Goal: Information Seeking & Learning: Learn about a topic

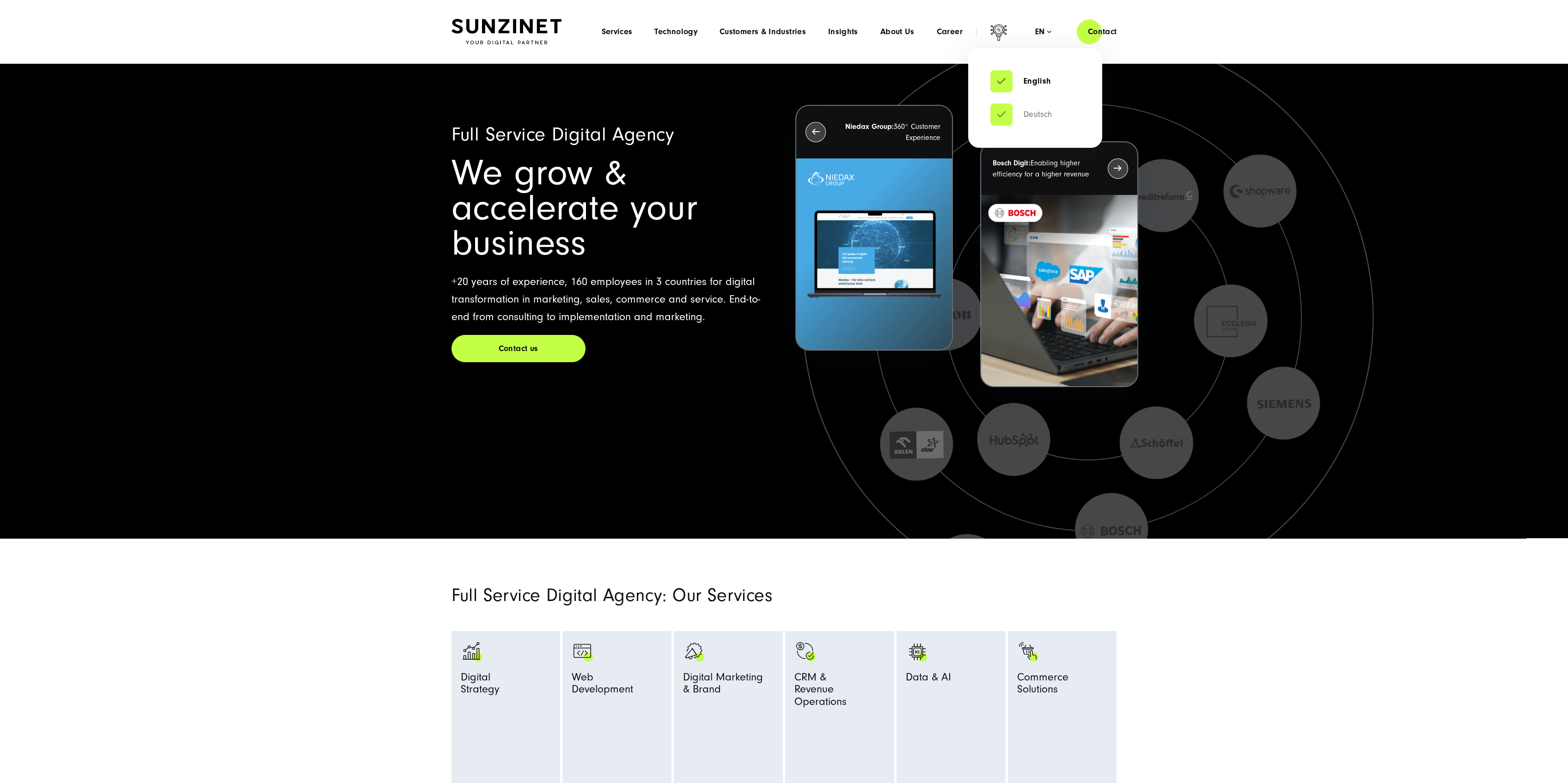
click at [1034, 116] on link "Deutsch" at bounding box center [1021, 114] width 62 height 9
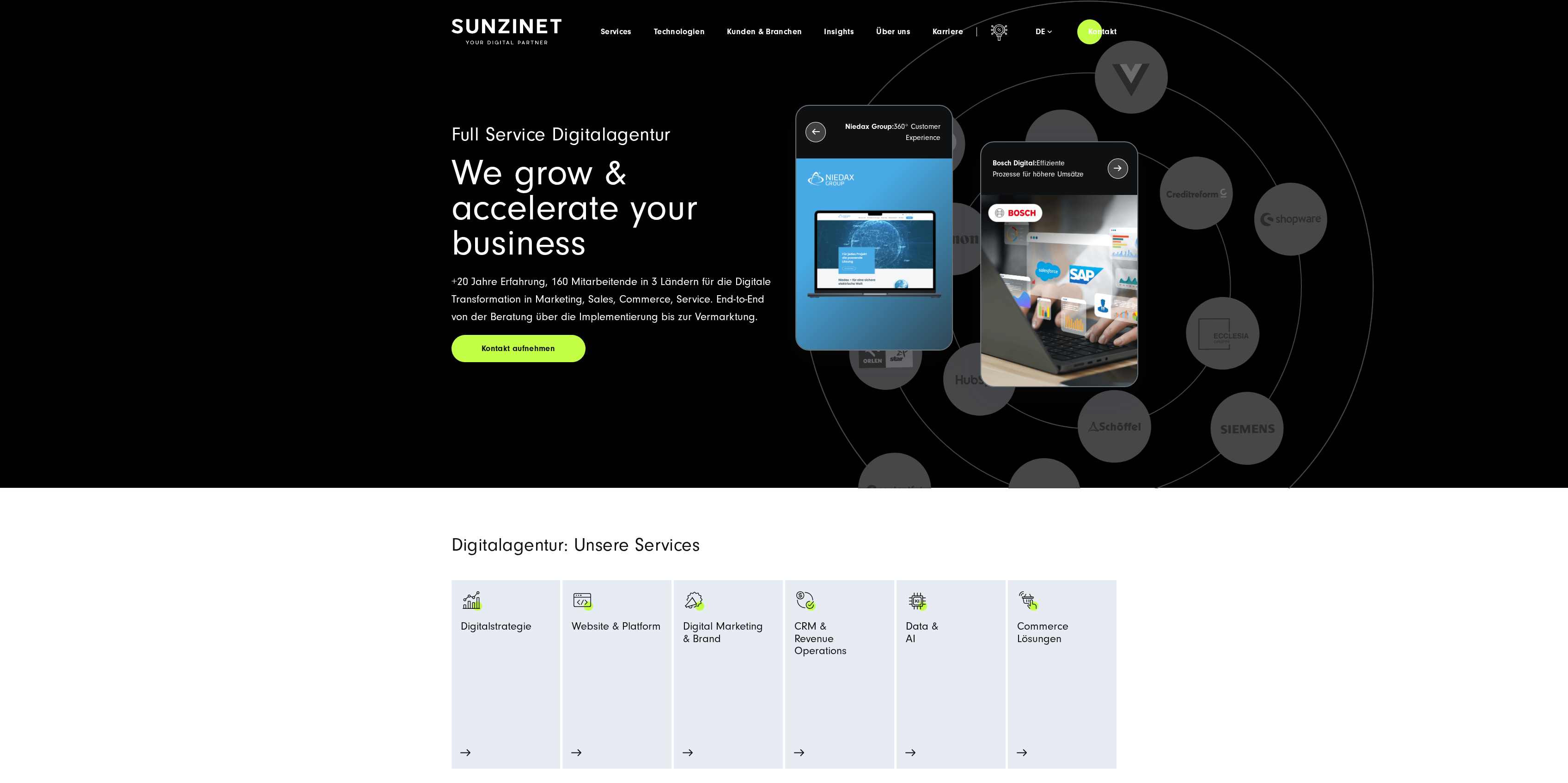
click at [314, 692] on section "Digitalagentur: Unsere Services Digitalstrategie Strategie Beratung Prozessopti…" at bounding box center [784, 628] width 1568 height 281
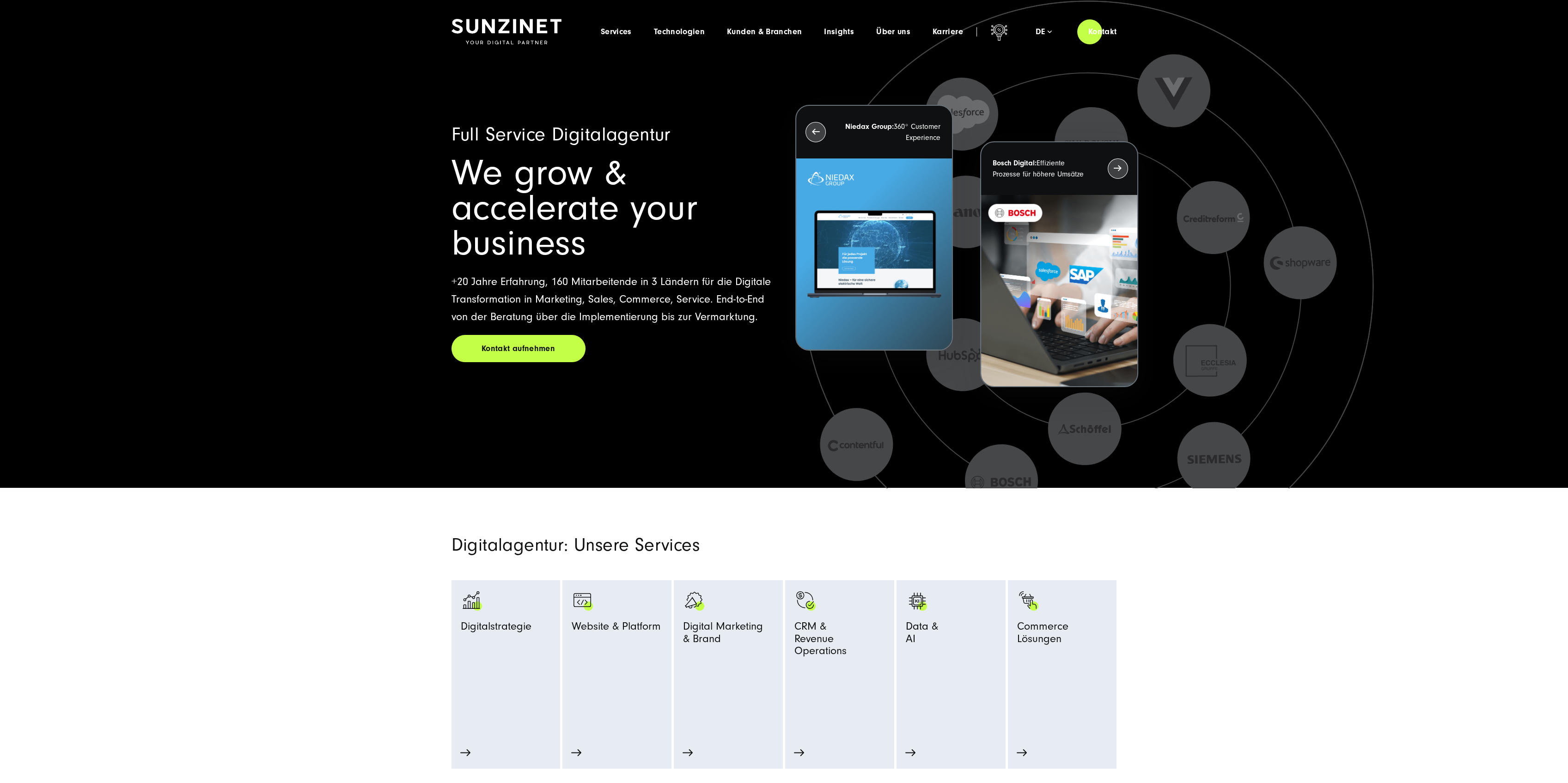
click at [341, 674] on section "Digitalagentur: Unsere Services Digitalstrategie Strategie Beratung Prozessopti…" at bounding box center [784, 628] width 1568 height 281
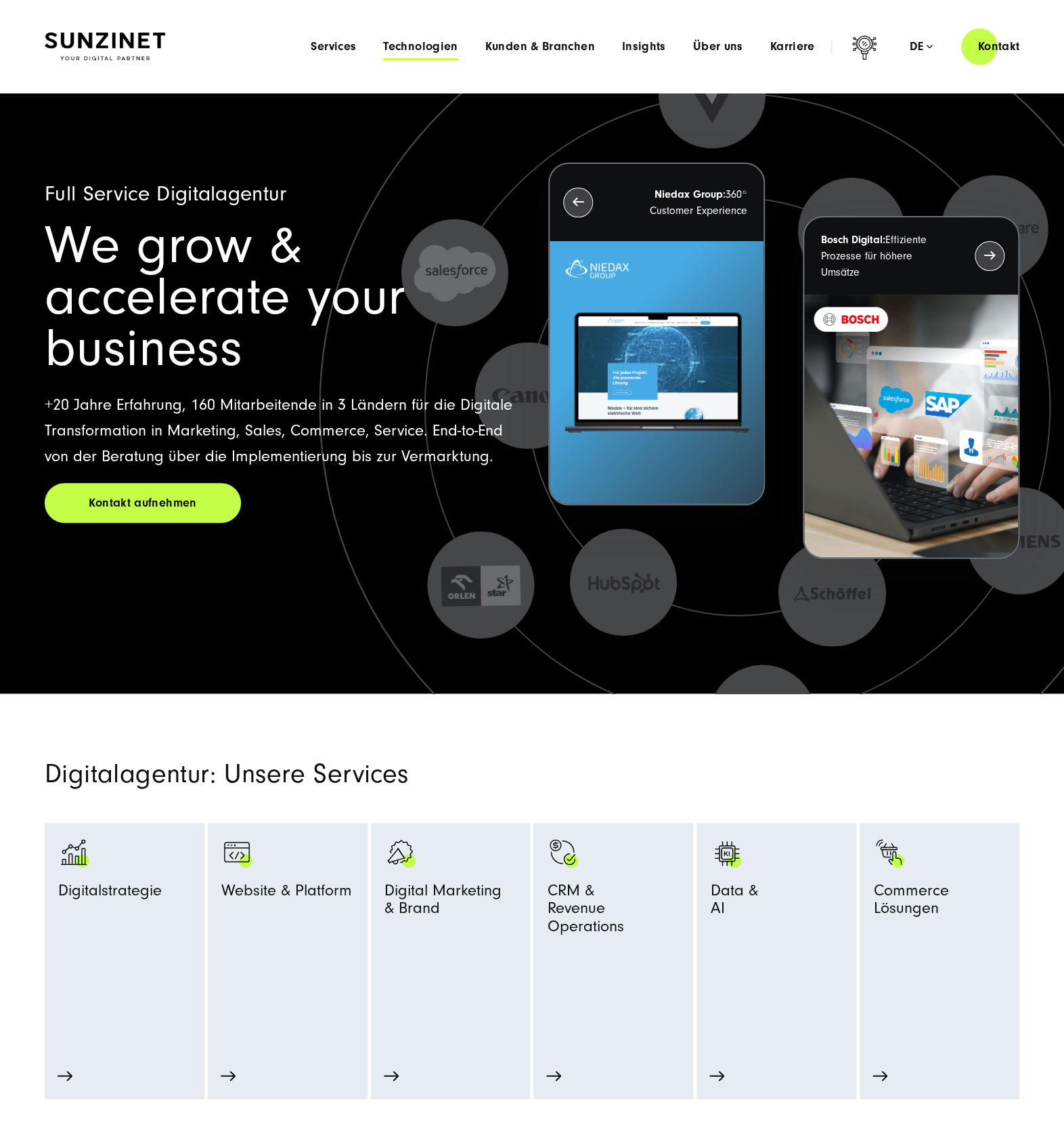
click at [415, 50] on span "Technologien" at bounding box center [421, 46] width 75 height 13
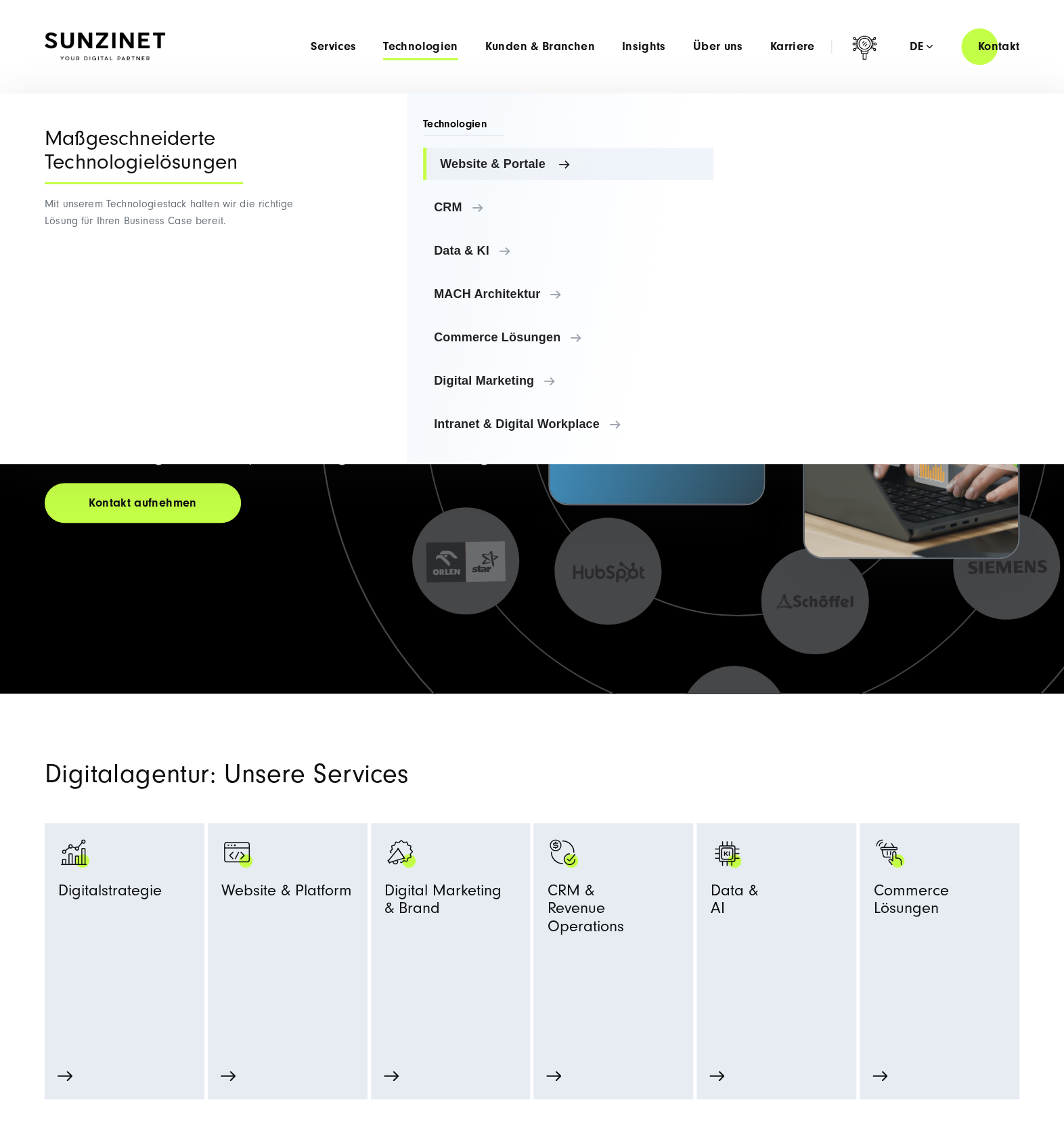
click at [488, 168] on span "Website & Portale" at bounding box center [571, 163] width 263 height 13
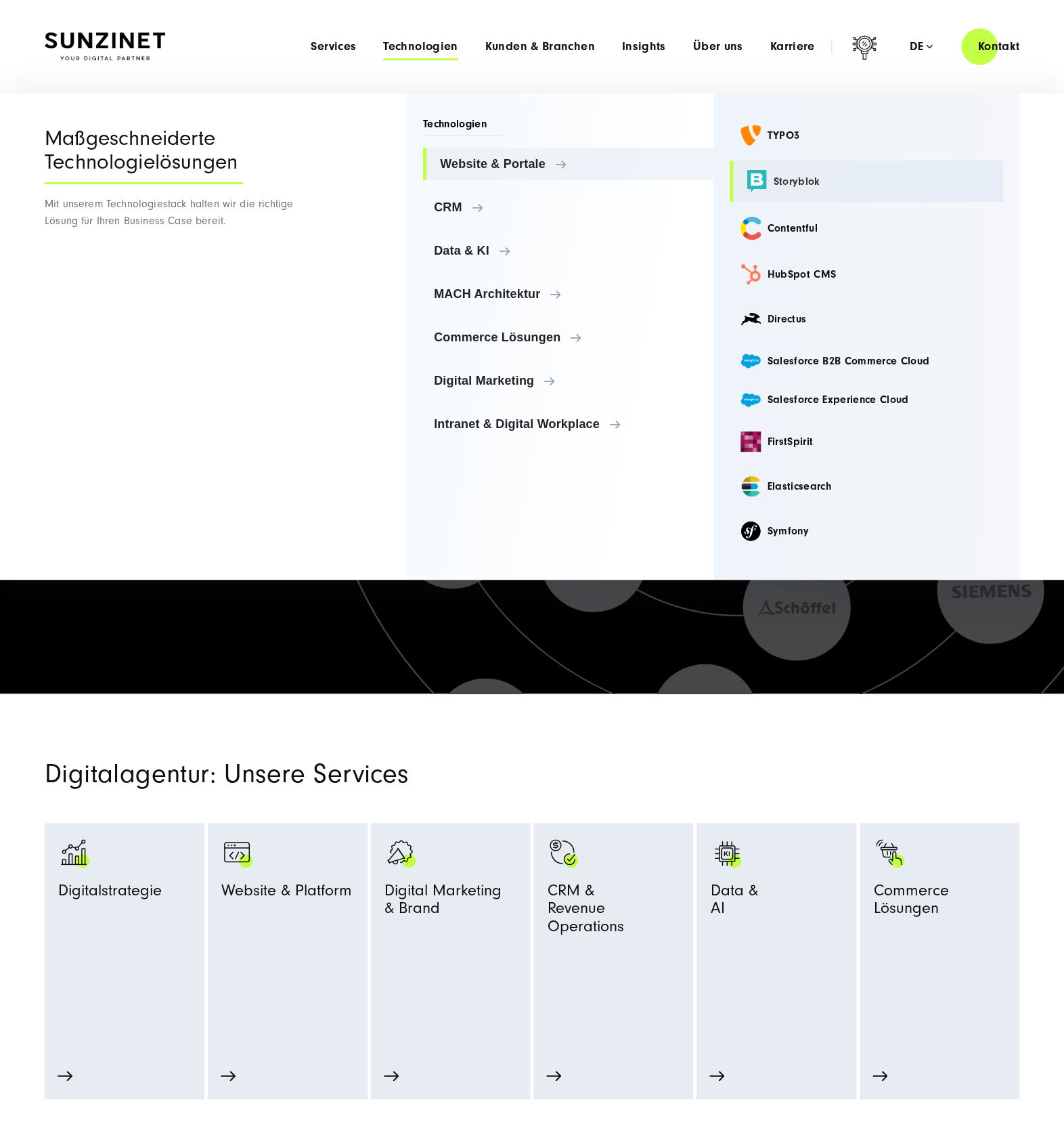
click at [766, 178] on link "Storyblok" at bounding box center [866, 181] width 274 height 41
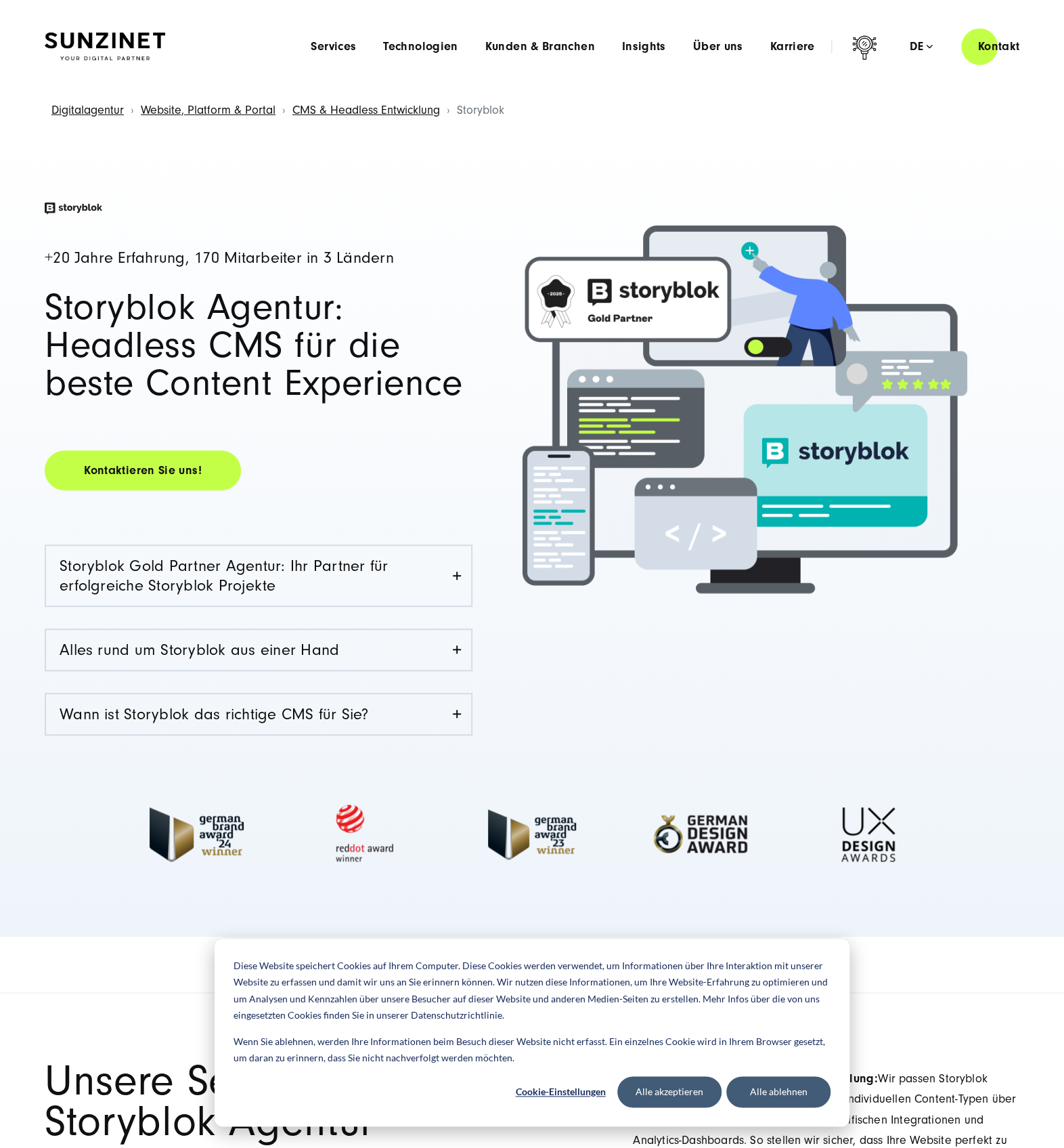
click at [112, 36] on img at bounding box center [104, 46] width 120 height 29
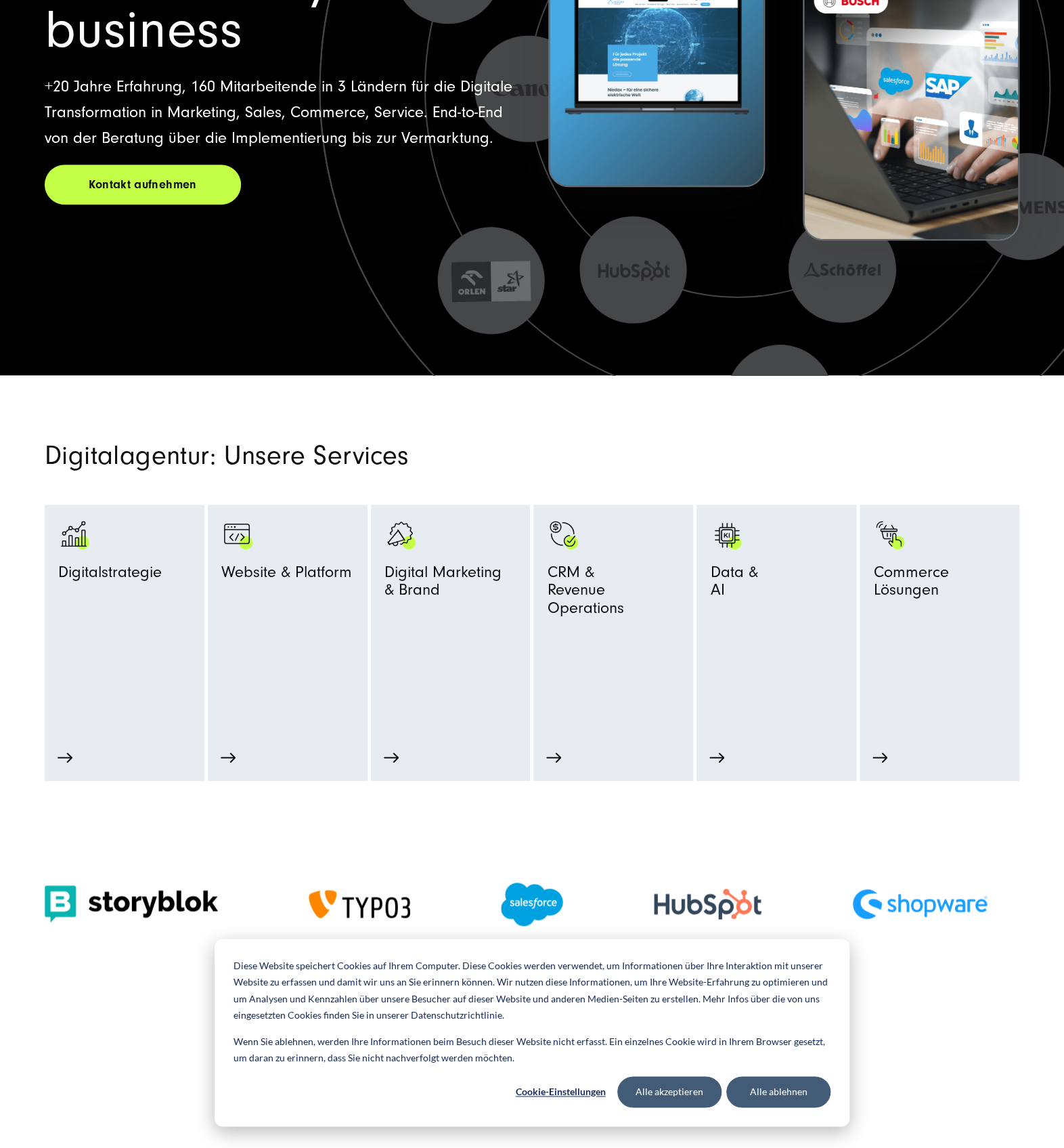
scroll to position [361, 0]
